Goal: Information Seeking & Learning: Learn about a topic

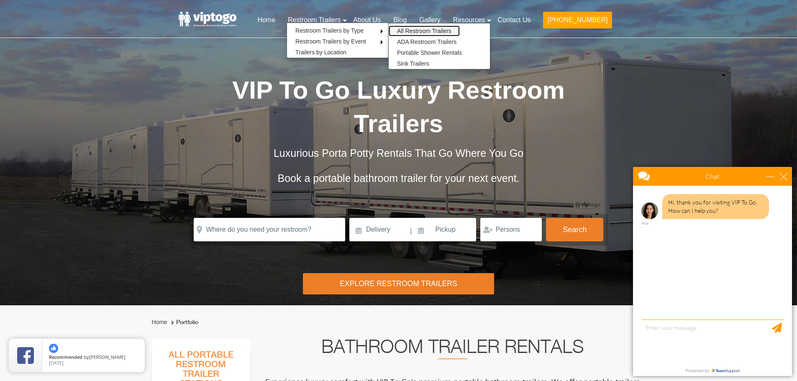
click at [440, 31] on link "All Restroom Trailers" at bounding box center [423, 31] width 71 height 11
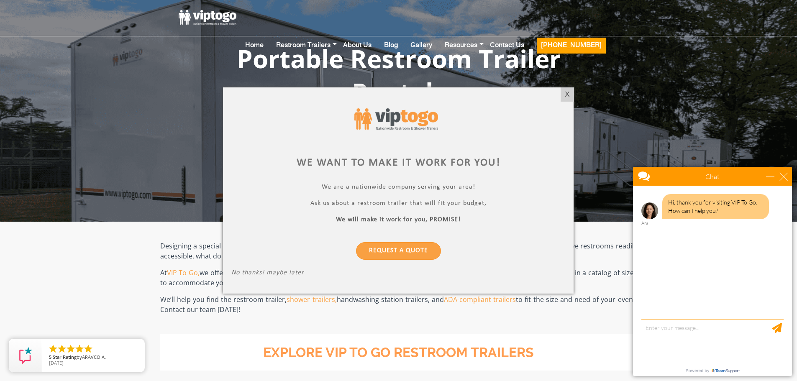
click at [570, 89] on div "X" at bounding box center [566, 94] width 13 height 14
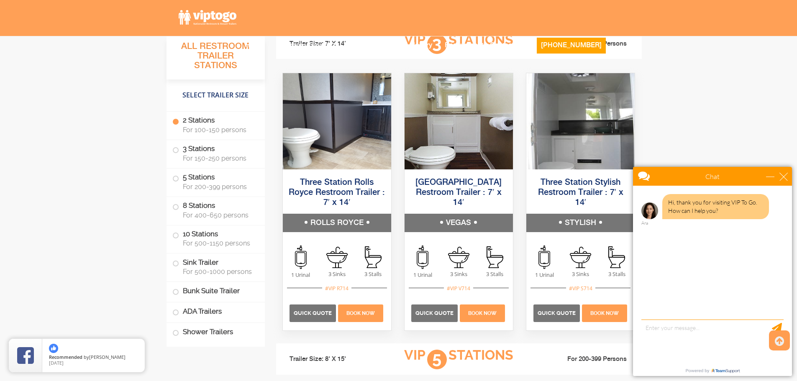
scroll to position [1129, 0]
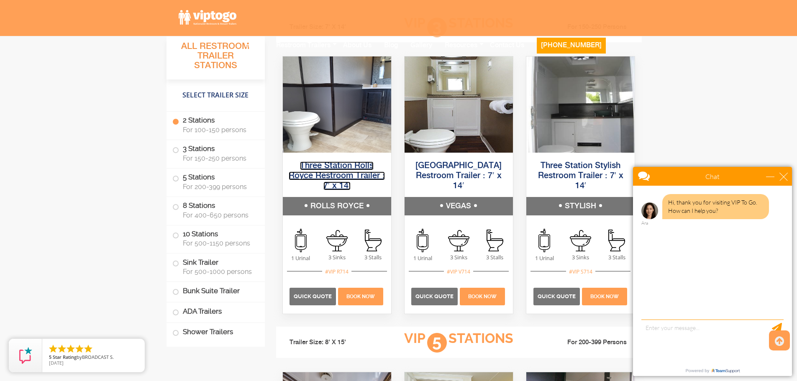
click at [335, 165] on link "Three Station Rolls Royce Restroom Trailer : 7′ x 14′" at bounding box center [337, 175] width 96 height 29
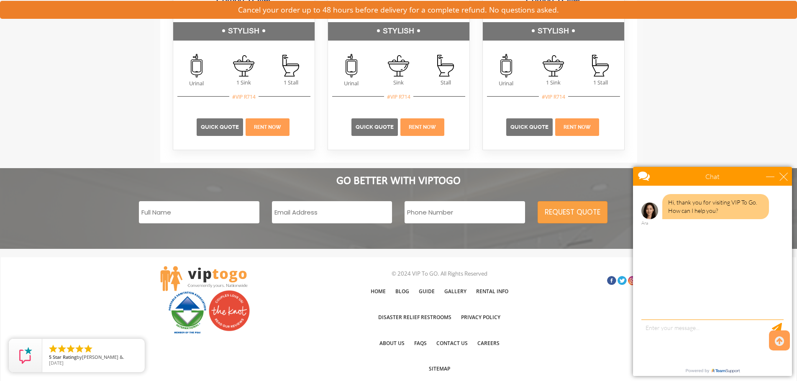
scroll to position [1715, 0]
